Goal: Find specific page/section: Find specific page/section

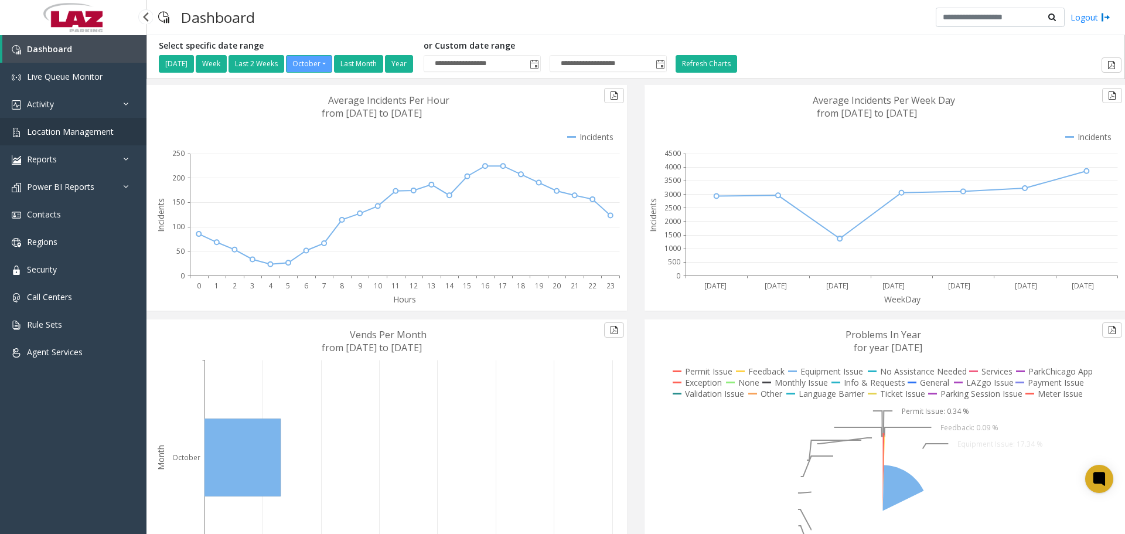
click at [70, 137] on link "Location Management" at bounding box center [73, 132] width 147 height 28
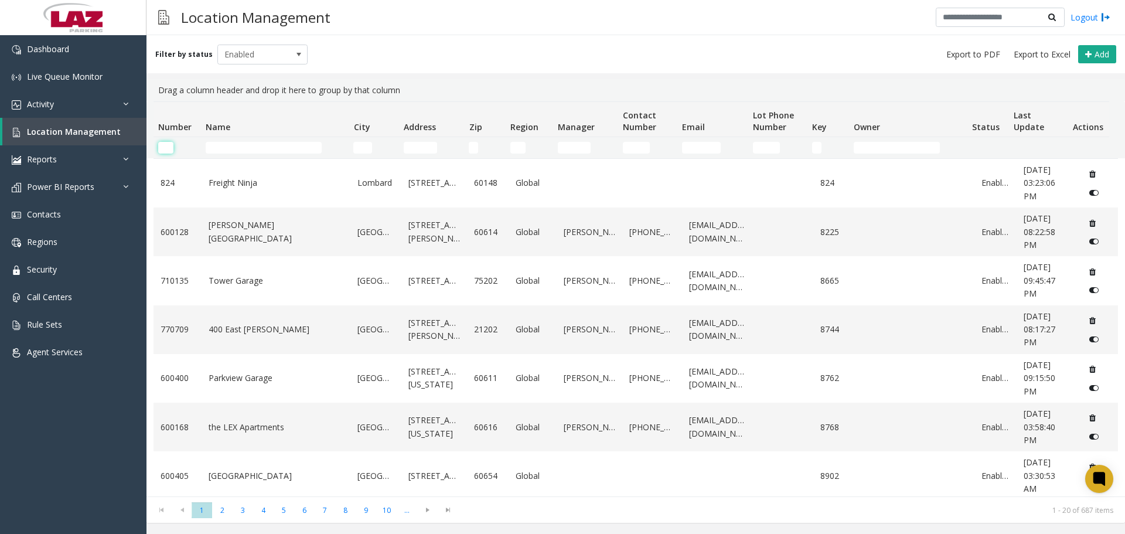
click at [168, 150] on input "Number Filter" at bounding box center [165, 148] width 15 height 12
paste input "******"
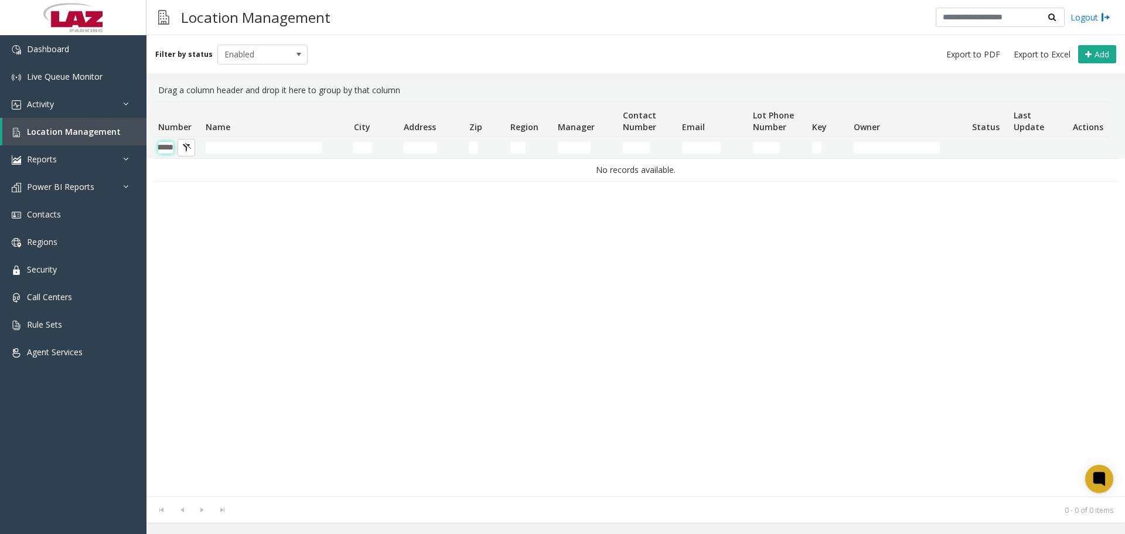
scroll to position [0, 19]
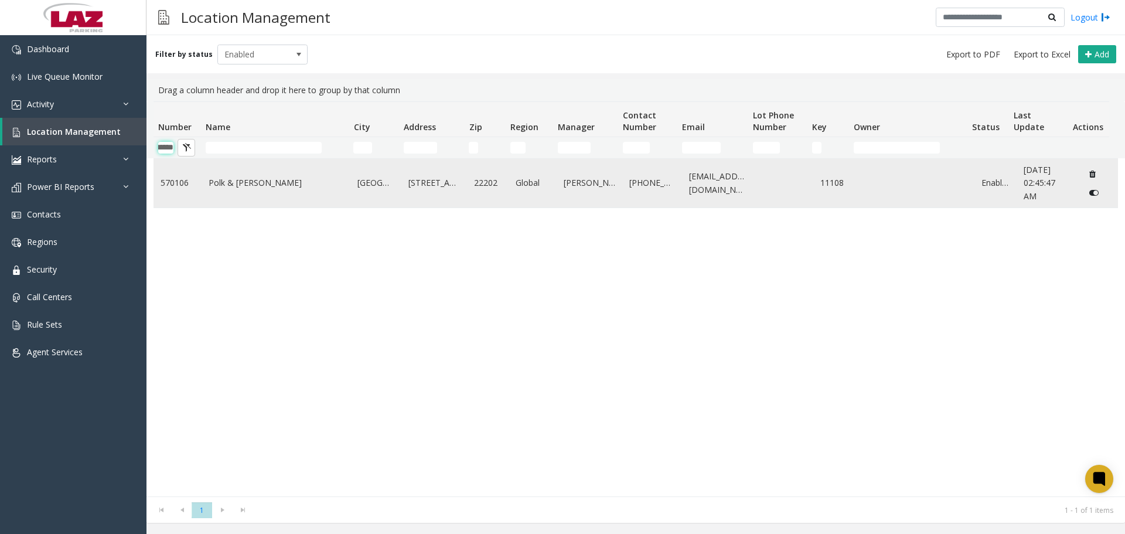
type input "******"
click at [232, 190] on td "Polk & [PERSON_NAME]" at bounding box center [276, 183] width 149 height 49
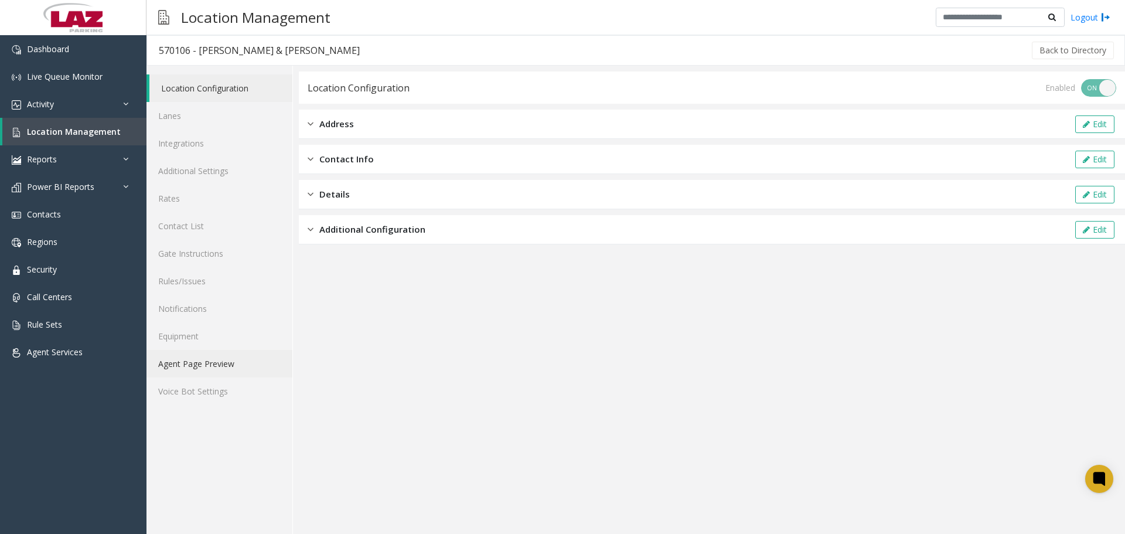
click at [190, 359] on link "Agent Page Preview" at bounding box center [220, 364] width 146 height 28
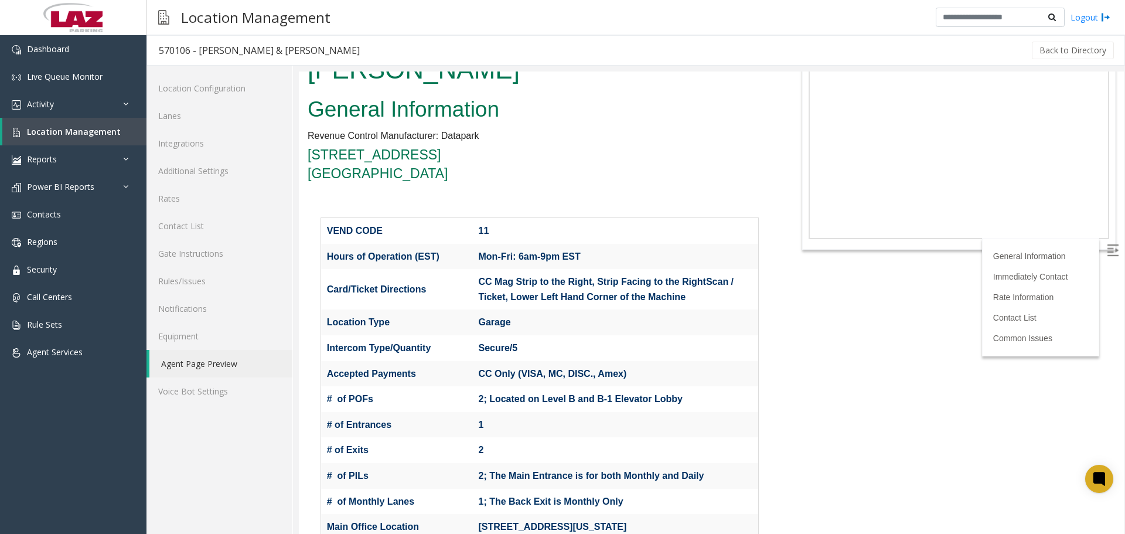
scroll to position [59, 0]
drag, startPoint x: 537, startPoint y: 304, endPoint x: 479, endPoint y: 310, distance: 58.4
click at [479, 340] on p "Secure/5" at bounding box center [616, 347] width 274 height 15
click at [536, 340] on p "Secure/5" at bounding box center [616, 347] width 274 height 15
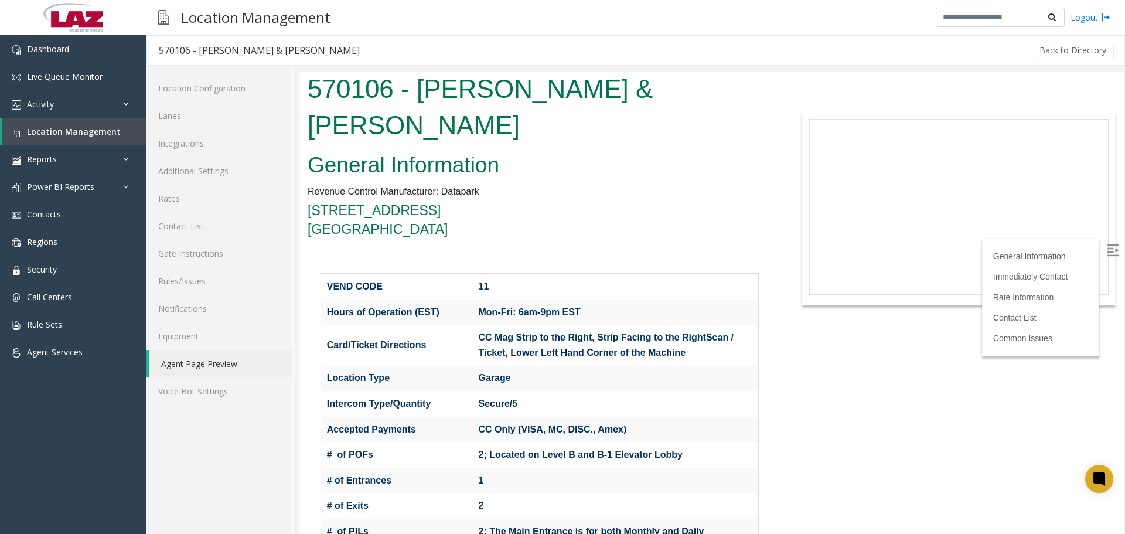
scroll to position [0, 0]
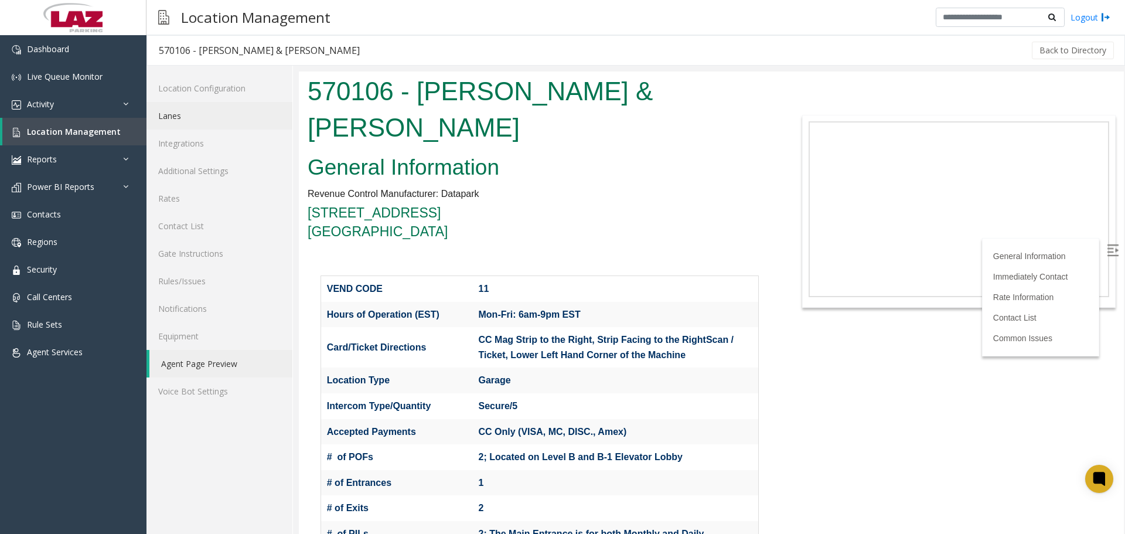
click at [176, 117] on link "Lanes" at bounding box center [220, 116] width 146 height 28
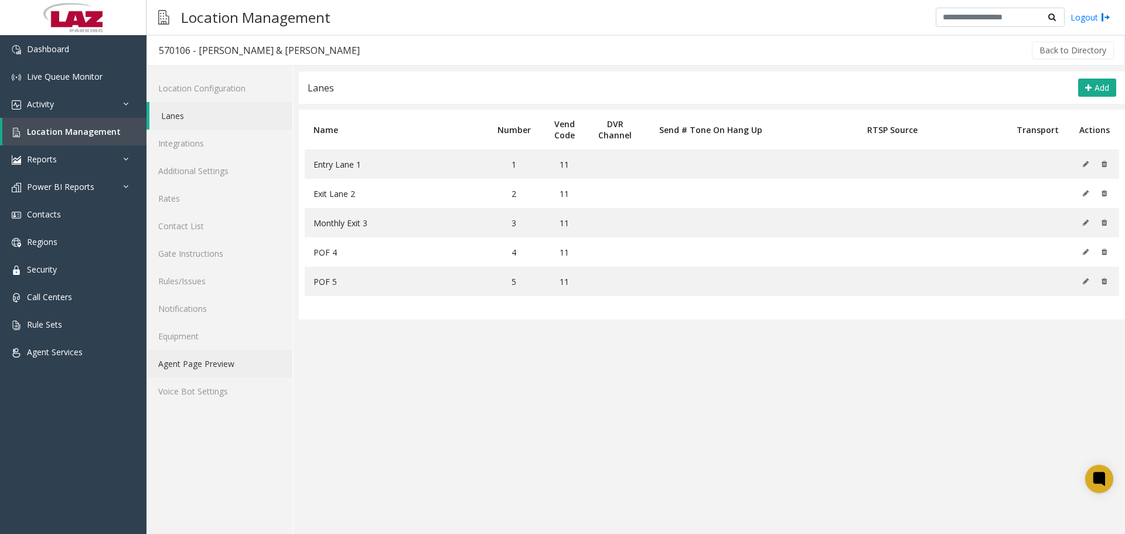
click at [232, 365] on link "Agent Page Preview" at bounding box center [220, 364] width 146 height 28
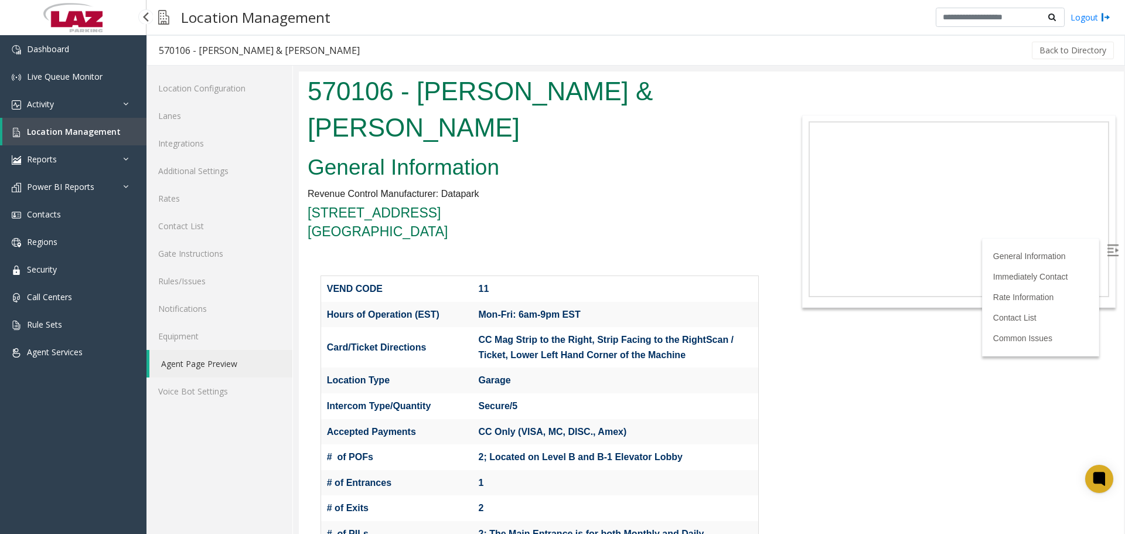
click at [67, 131] on span "Location Management" at bounding box center [74, 131] width 94 height 11
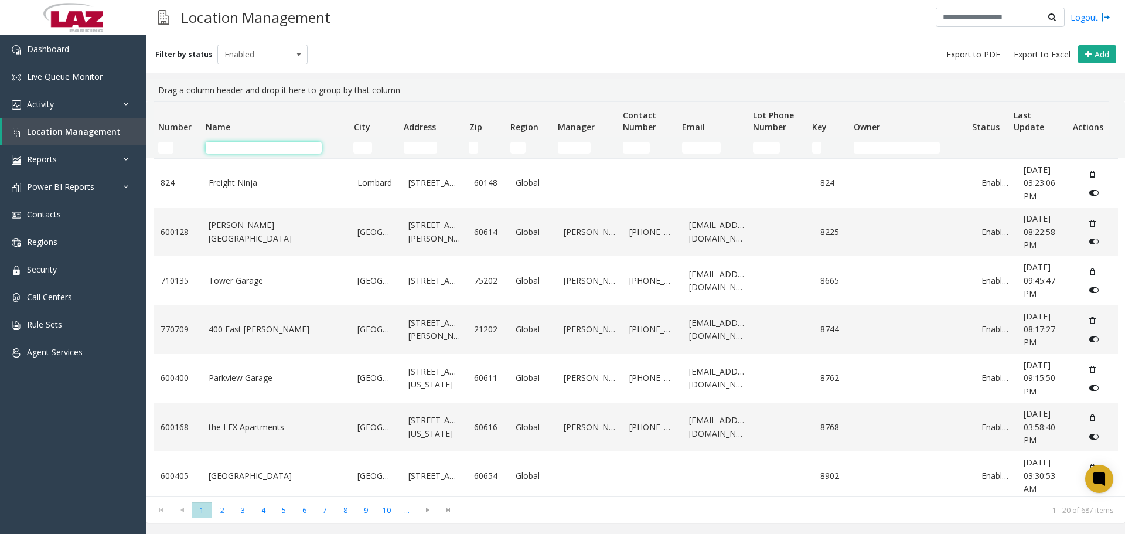
click at [226, 146] on input "Name Filter" at bounding box center [264, 148] width 116 height 12
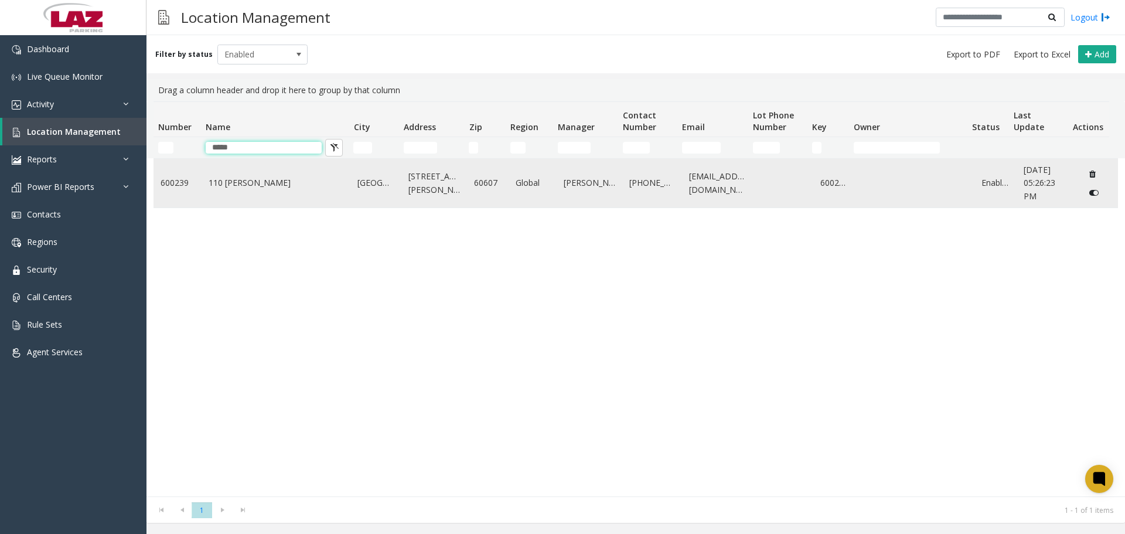
type input "*****"
click at [237, 185] on link "110 [PERSON_NAME]" at bounding box center [276, 182] width 135 height 13
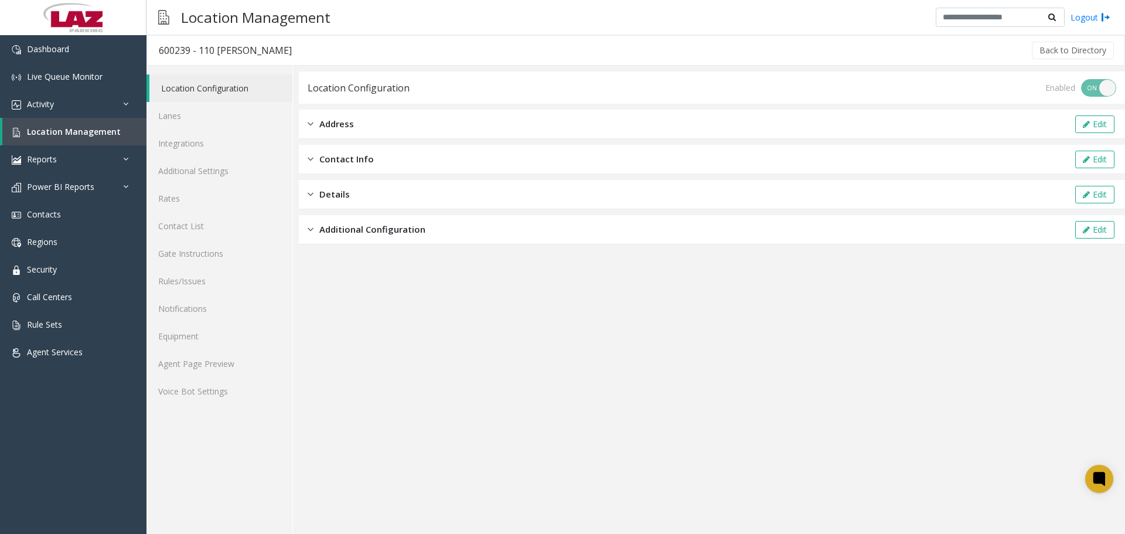
click at [183, 38] on h3 "600239 - 110 [PERSON_NAME]" at bounding box center [225, 50] width 156 height 27
click at [174, 56] on div "600239 - 110 [PERSON_NAME]" at bounding box center [225, 50] width 133 height 15
copy div "600239"
click at [207, 369] on link "Agent Page Preview" at bounding box center [220, 364] width 146 height 28
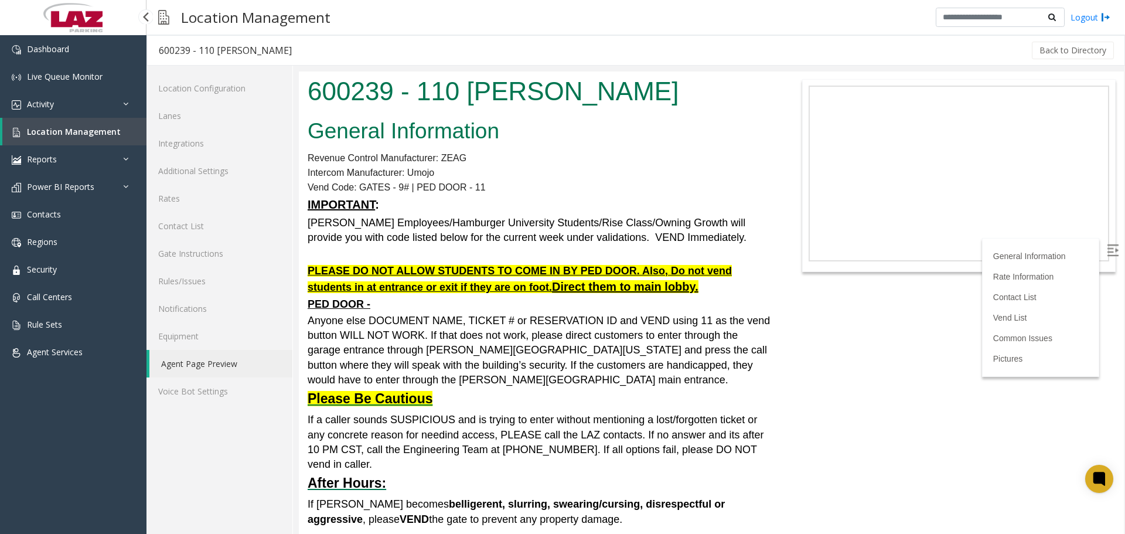
click at [130, 18] on link at bounding box center [73, 17] width 147 height 35
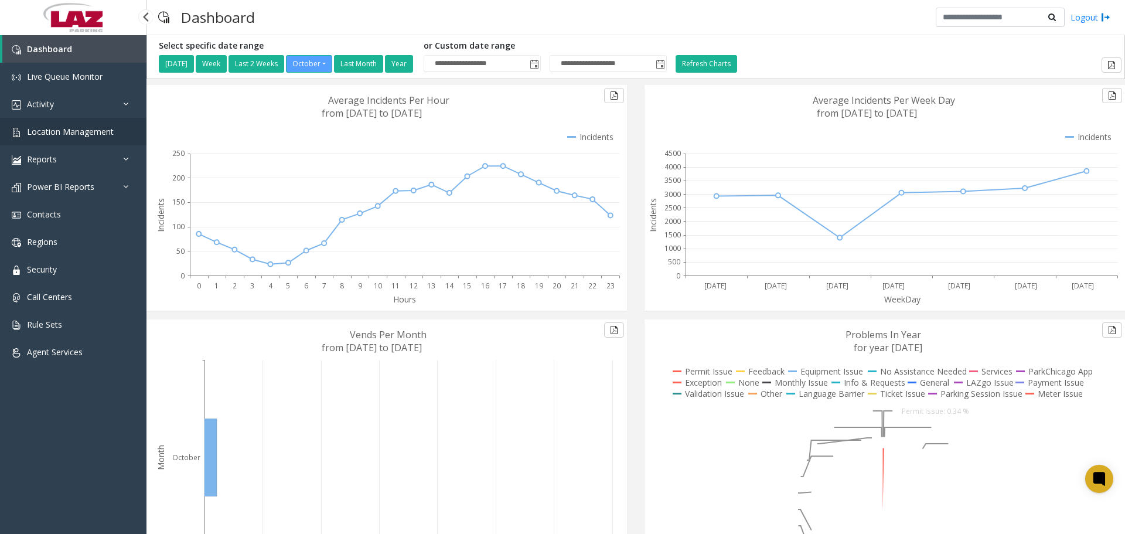
click at [71, 137] on link "Location Management" at bounding box center [73, 132] width 147 height 28
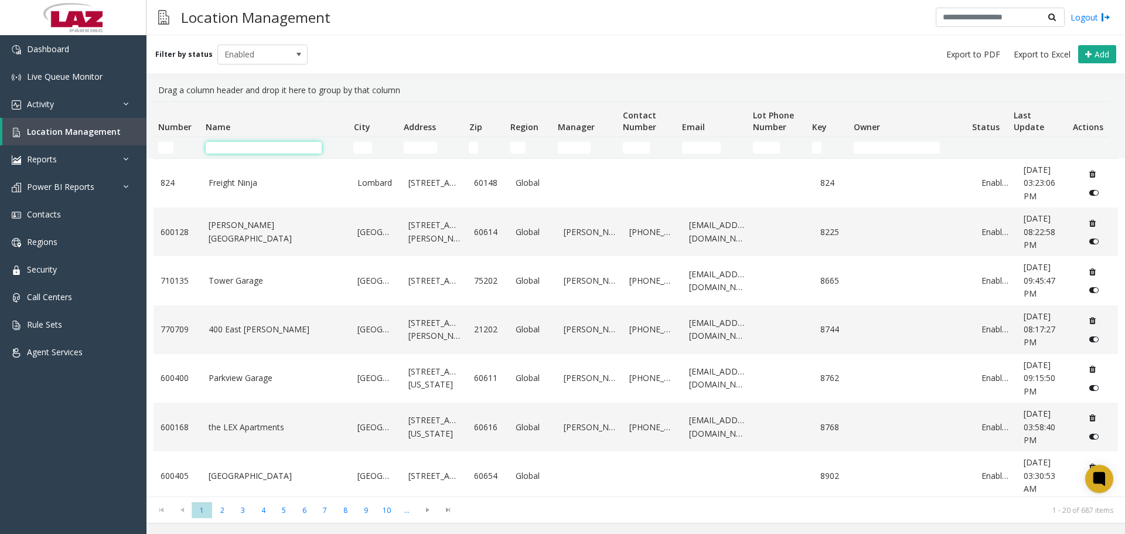
click at [224, 144] on input "Name Filter" at bounding box center [264, 148] width 116 height 12
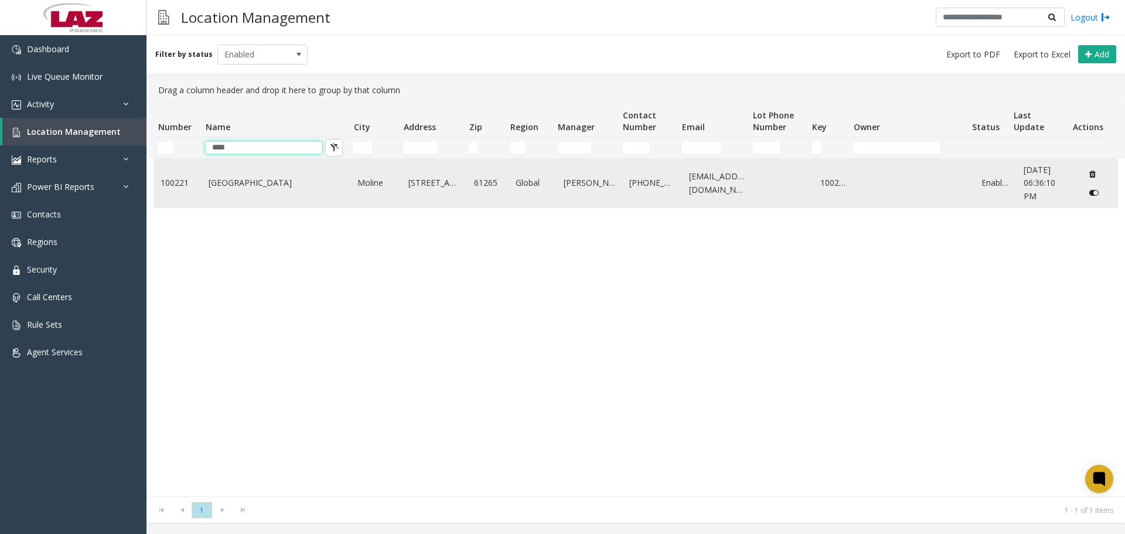
type input "****"
click at [227, 193] on td "Quad City International Airport" at bounding box center [276, 183] width 149 height 49
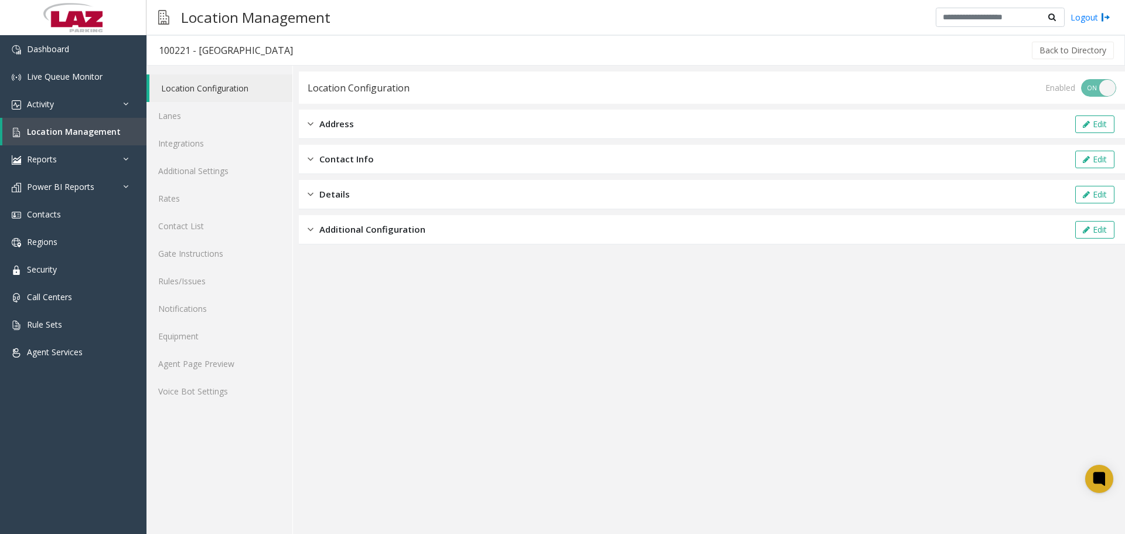
click at [189, 498] on div "Location Configuration Lanes Integrations Additional Settings Rates Contact Lis…" at bounding box center [220, 300] width 147 height 468
click at [1054, 319] on app-location-configuration "Location Configuration Enabled ON OFF Address Edit Contact Info Edit Details Ed…" at bounding box center [712, 303] width 826 height 462
click at [215, 139] on link "Integrations" at bounding box center [220, 144] width 146 height 28
